Goal: Find specific page/section: Find specific page/section

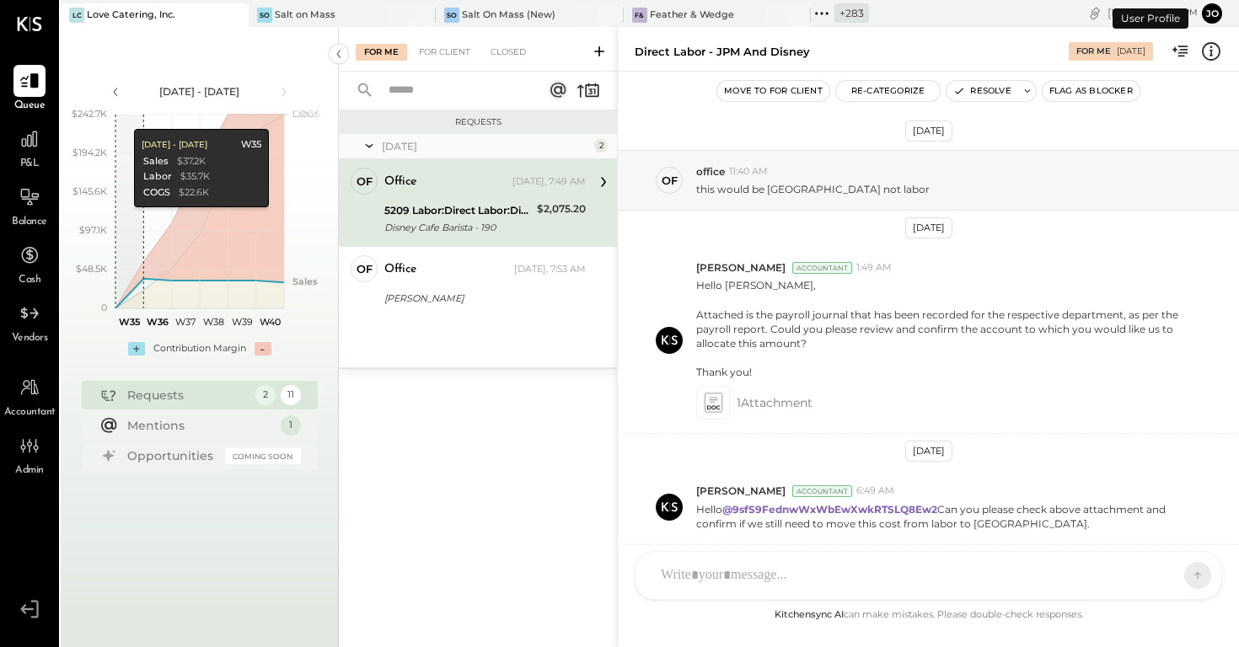
scroll to position [126, 0]
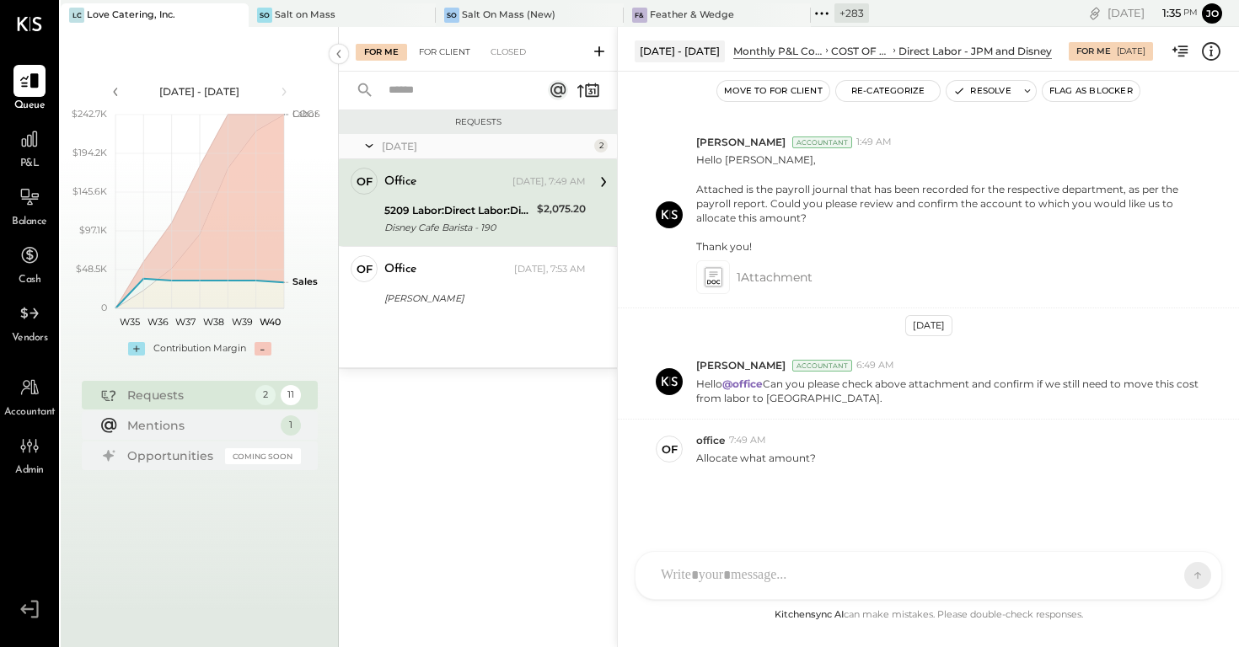
click at [436, 55] on div "For Client" at bounding box center [445, 52] width 68 height 17
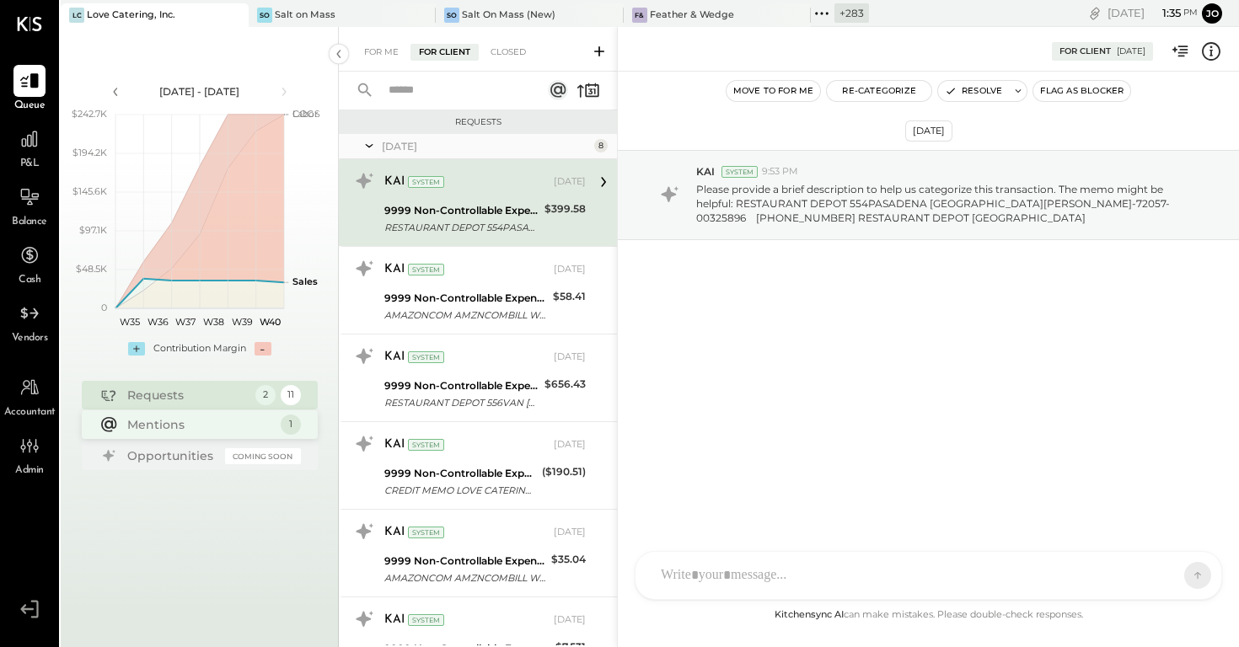
click at [155, 420] on div "Mentions" at bounding box center [199, 424] width 145 height 17
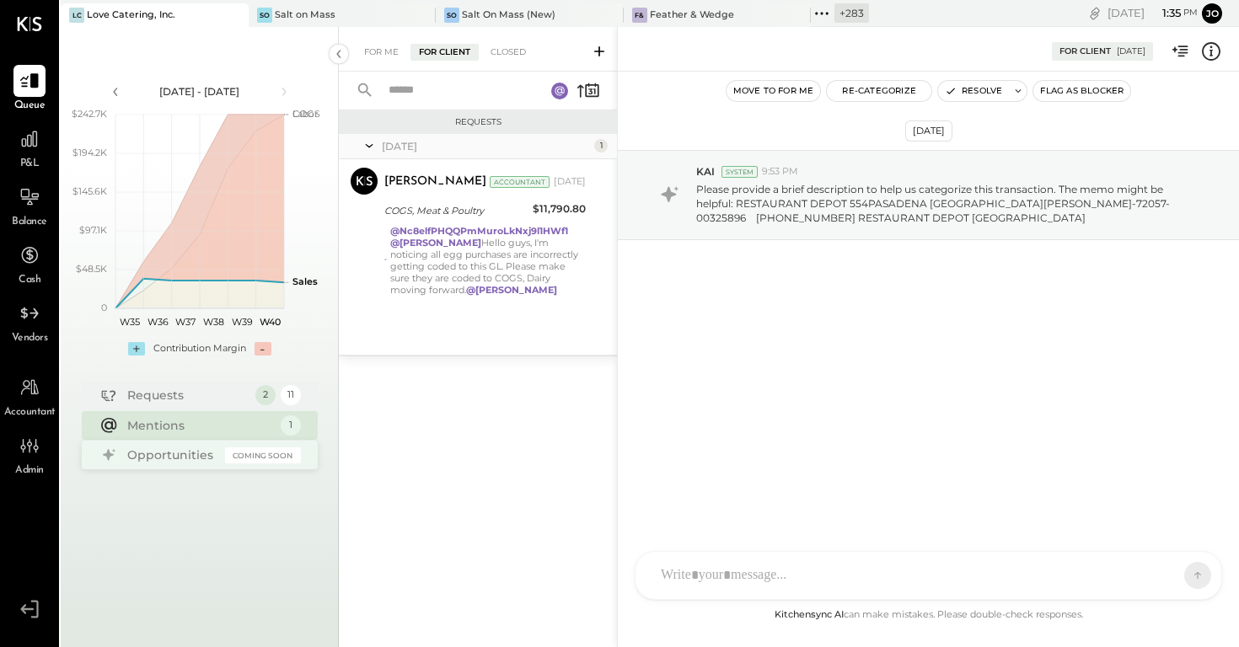
click at [157, 464] on div "Opportunities Coming Soon" at bounding box center [200, 455] width 236 height 29
click at [166, 395] on div "Requests" at bounding box center [187, 394] width 120 height 17
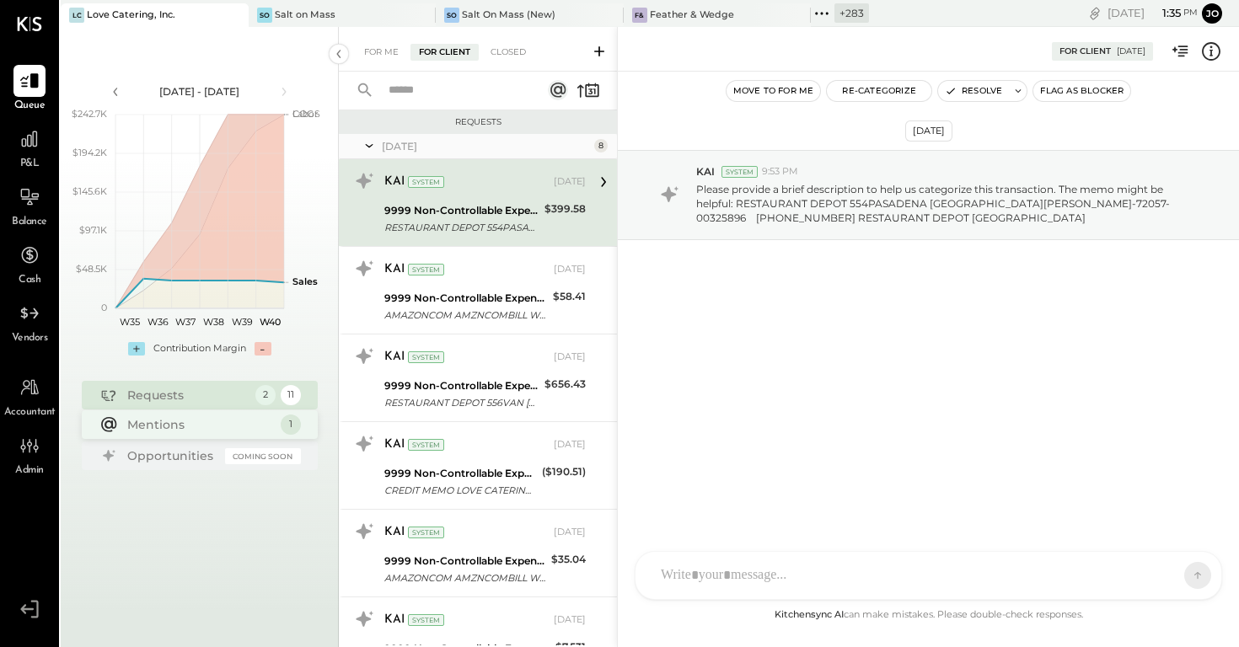
click at [169, 432] on div "Mentions" at bounding box center [199, 424] width 145 height 17
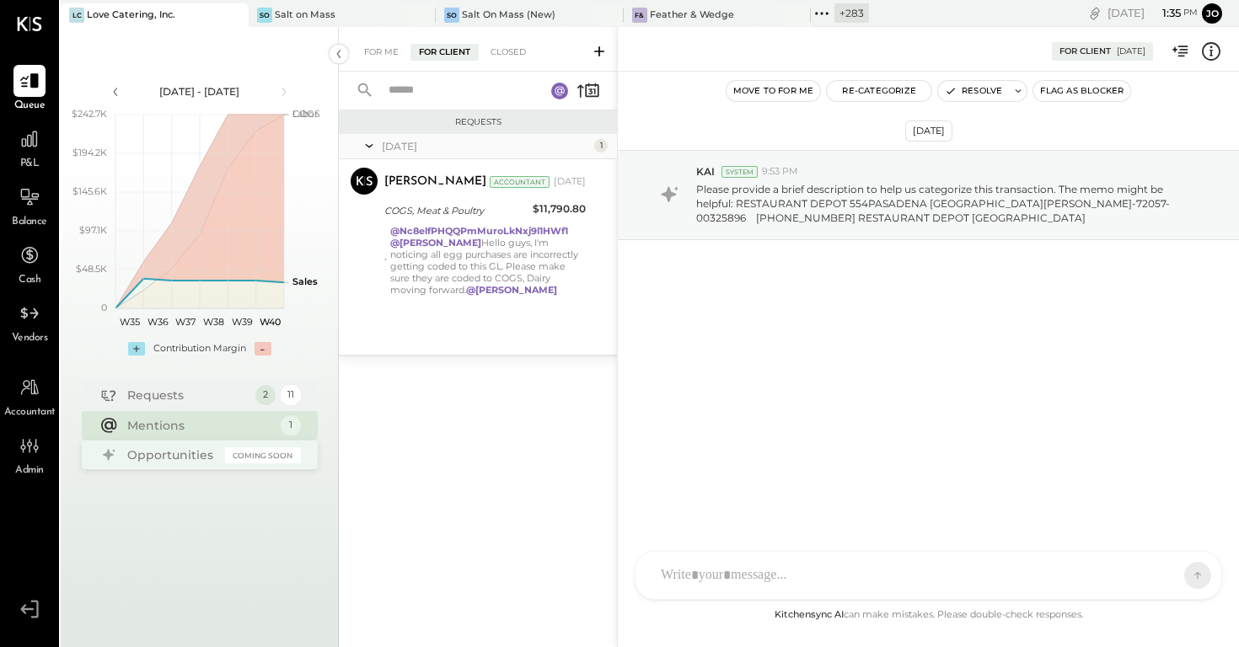
click at [173, 456] on div "Opportunities" at bounding box center [171, 455] width 89 height 17
click at [176, 428] on div "Mentions" at bounding box center [199, 425] width 145 height 17
click at [175, 393] on div "Requests" at bounding box center [187, 394] width 120 height 17
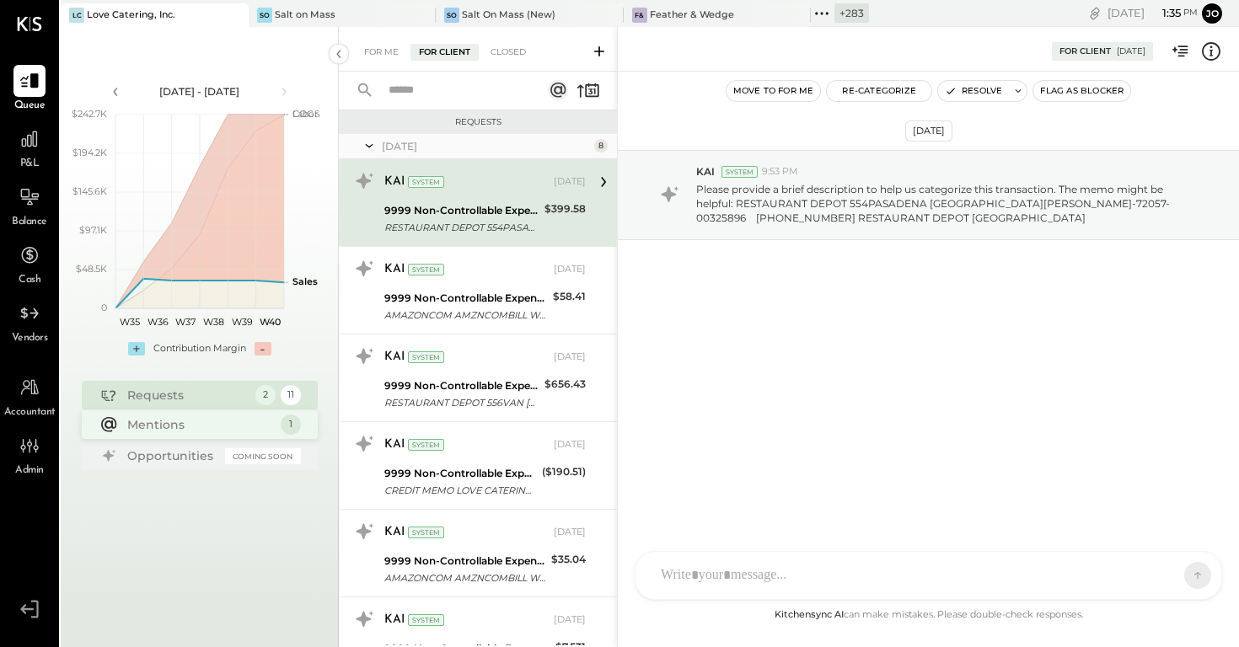
click at [176, 425] on div "Mentions" at bounding box center [199, 424] width 145 height 17
